Goal: Navigation & Orientation: Find specific page/section

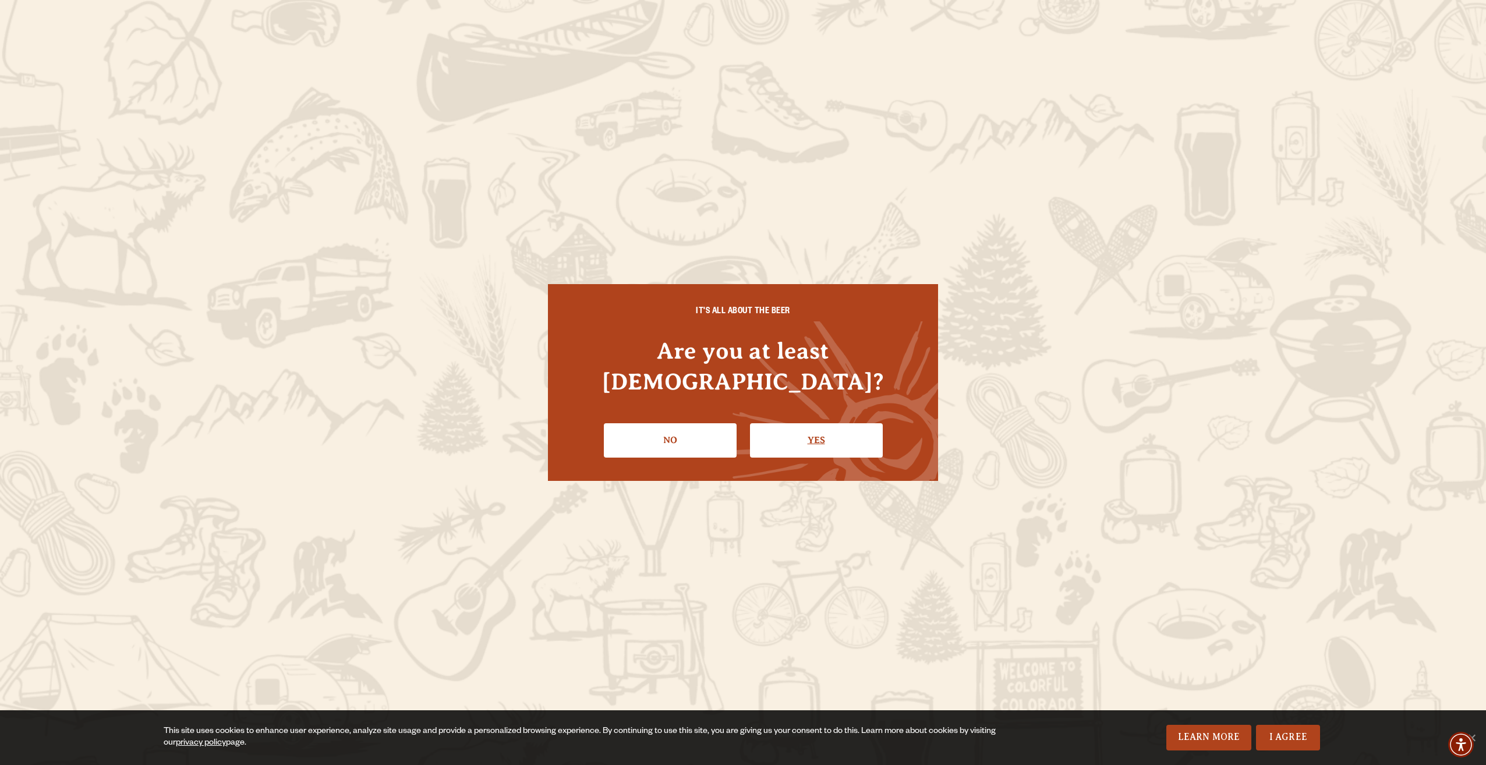
click at [824, 427] on link "Yes" at bounding box center [816, 440] width 133 height 34
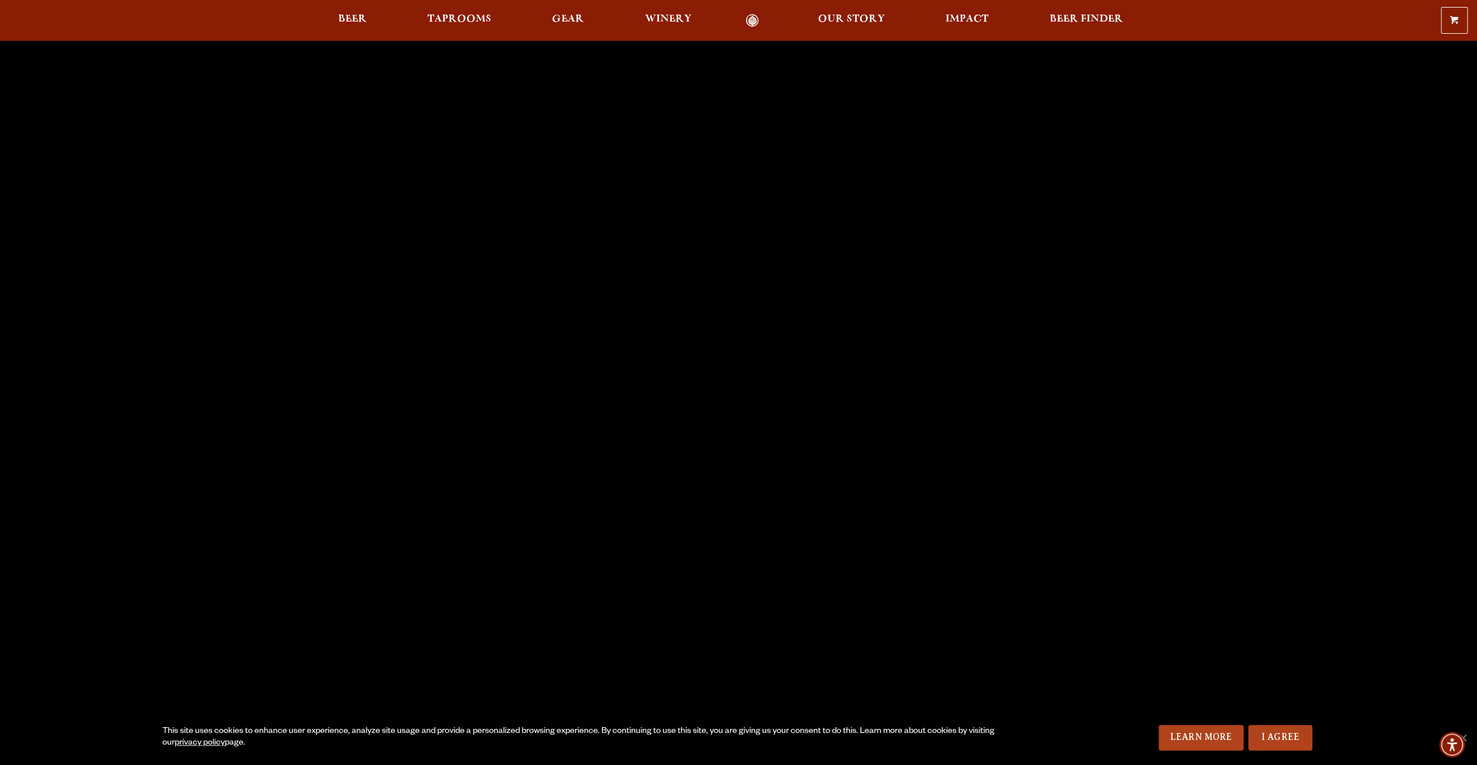
scroll to position [58, 0]
click at [362, 19] on span "Beer" at bounding box center [352, 19] width 29 height 9
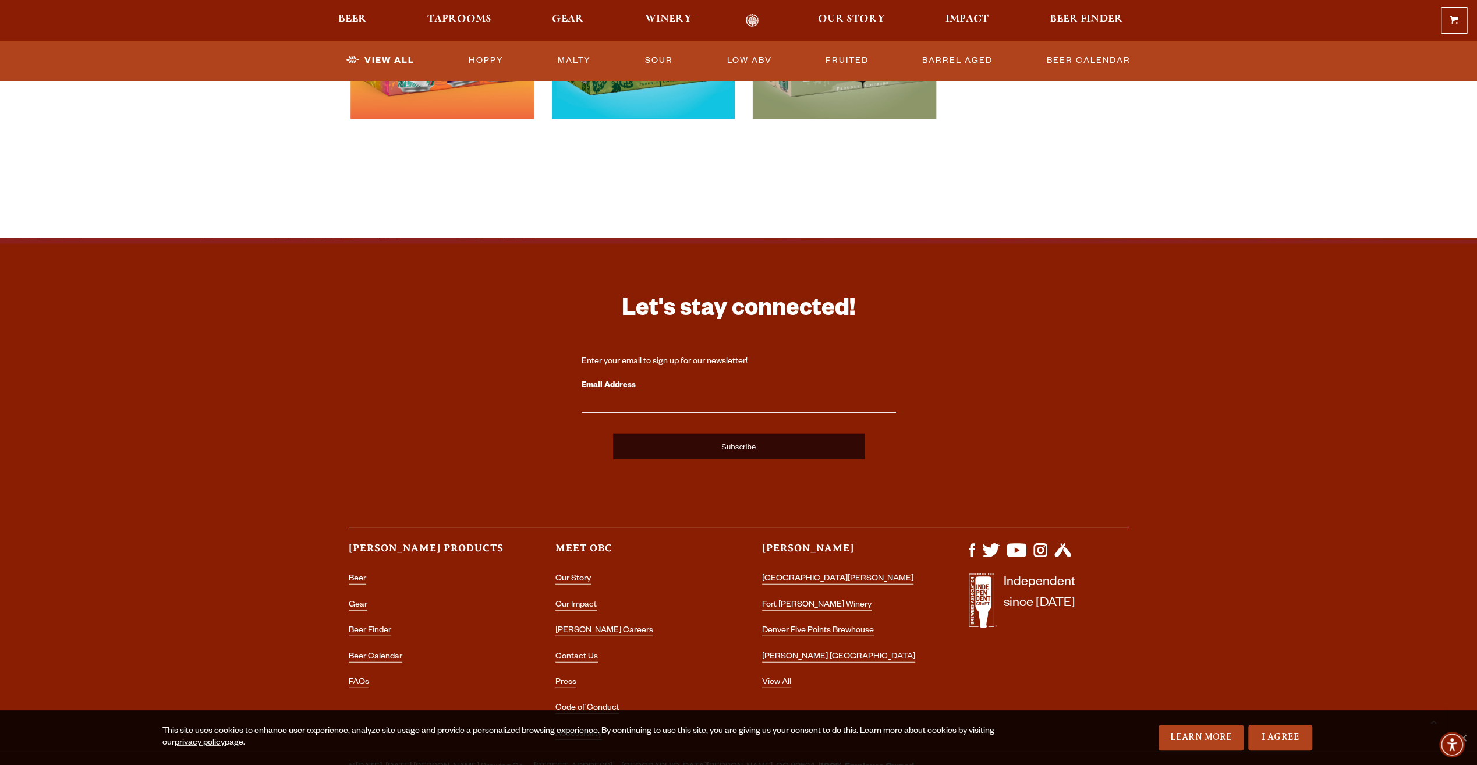
scroll to position [2700, 0]
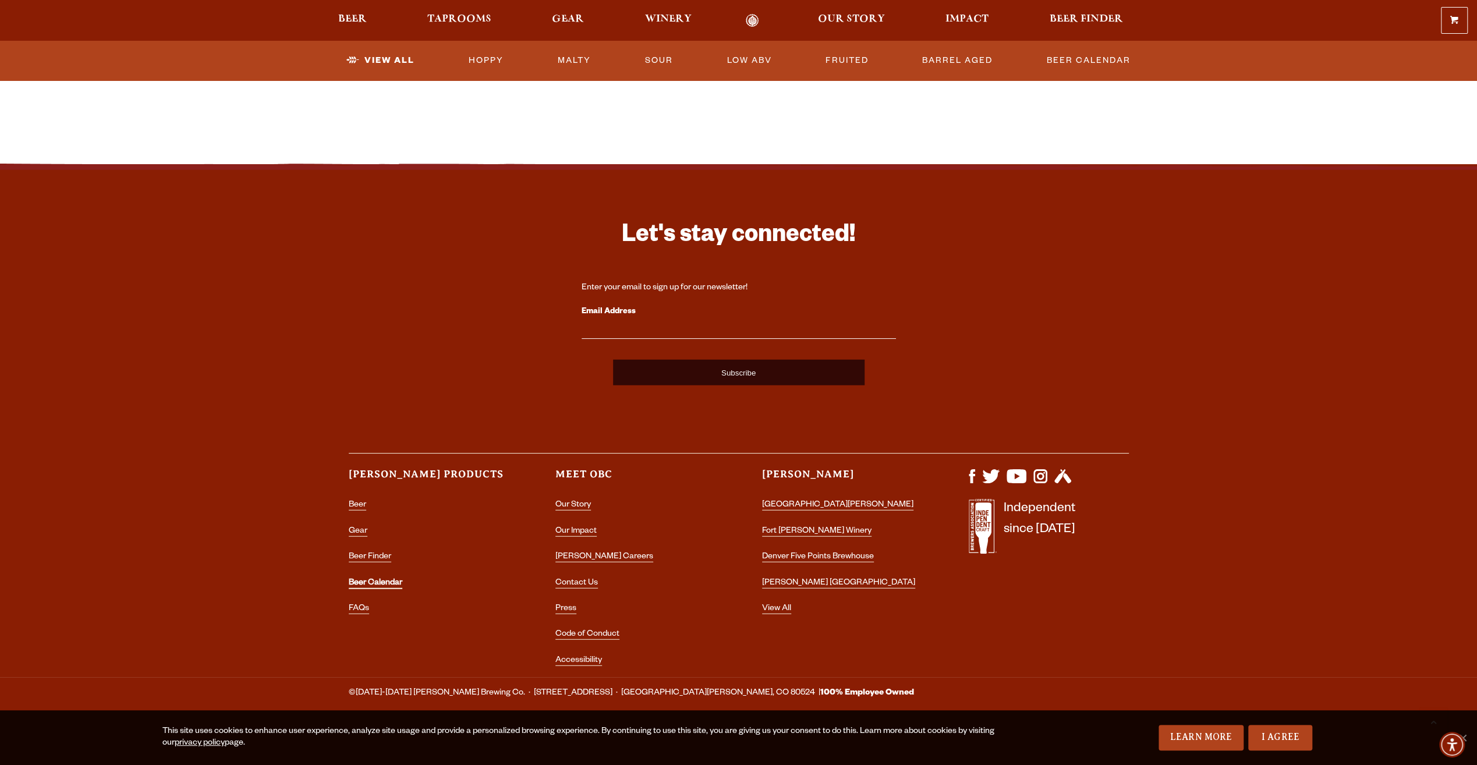
click at [358, 585] on link "Beer Calendar" at bounding box center [376, 584] width 54 height 10
click at [828, 504] on link "[GEOGRAPHIC_DATA][PERSON_NAME]" at bounding box center [837, 506] width 151 height 10
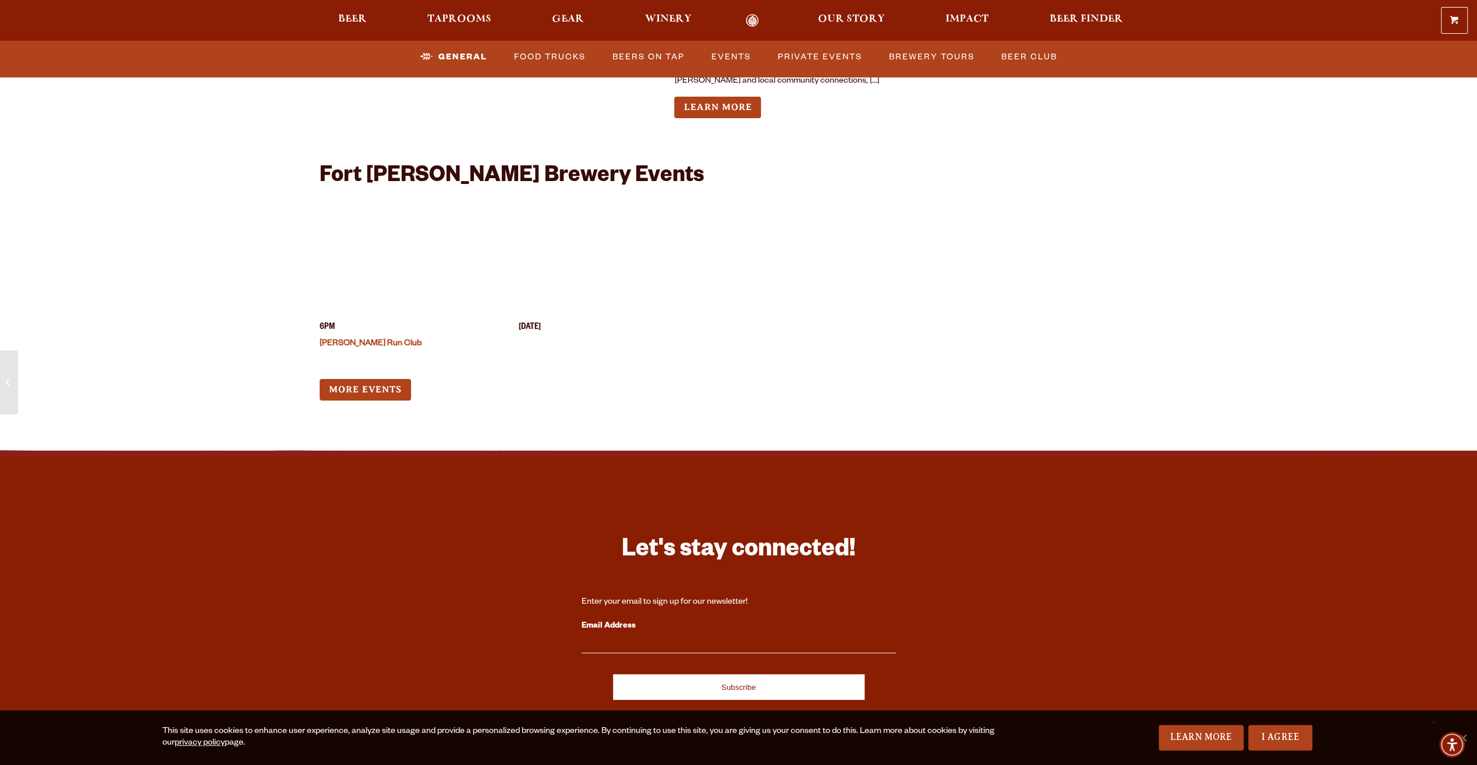
scroll to position [4658, 0]
